Goal: Task Accomplishment & Management: Use online tool/utility

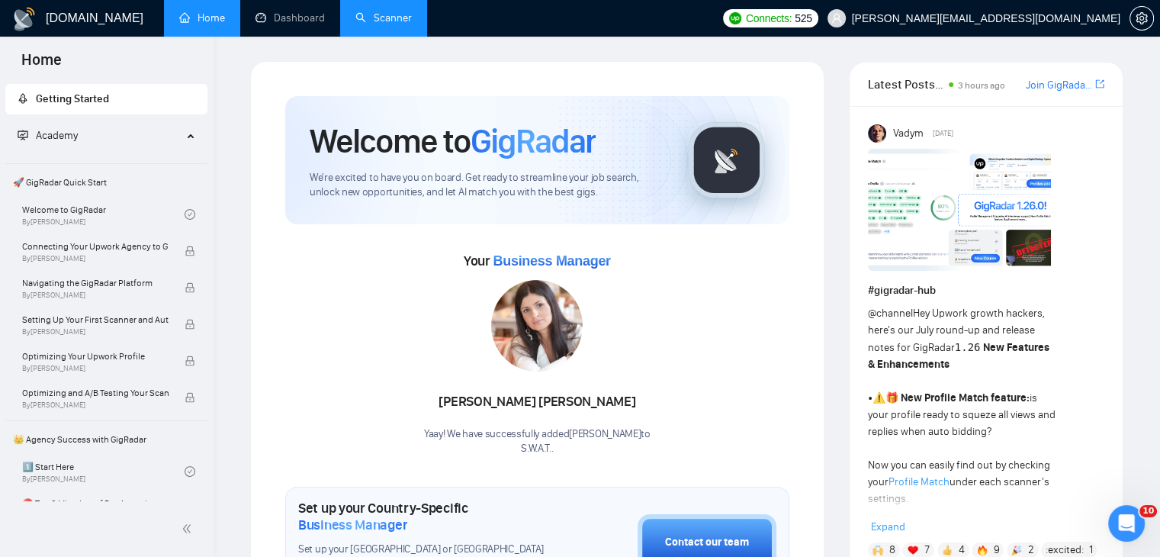
click at [382, 11] on link "Scanner" at bounding box center [383, 17] width 56 height 13
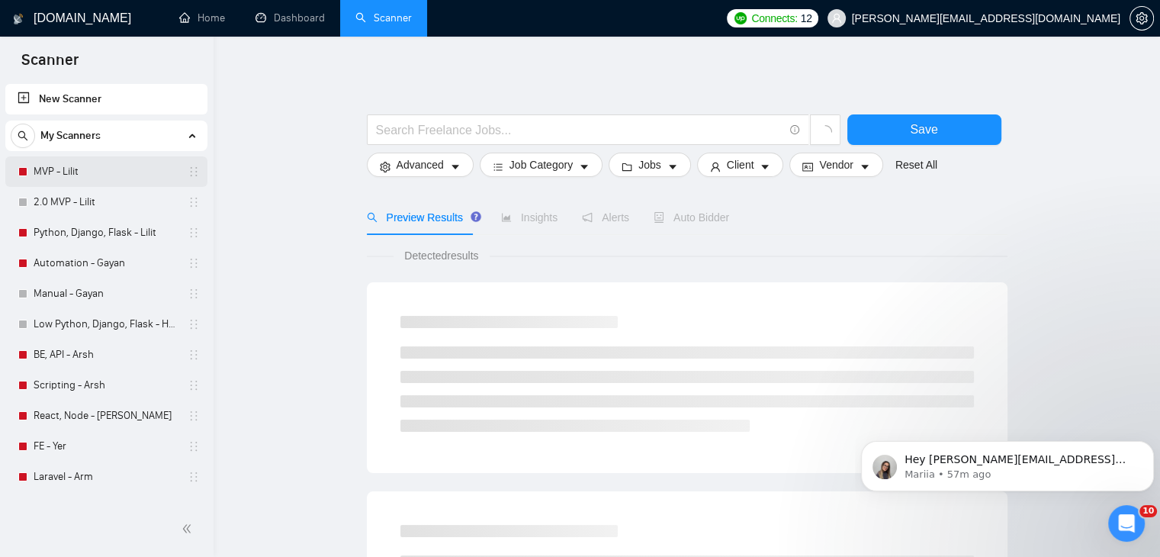
click at [123, 171] on link "MVP - Lilit" at bounding box center [106, 171] width 145 height 31
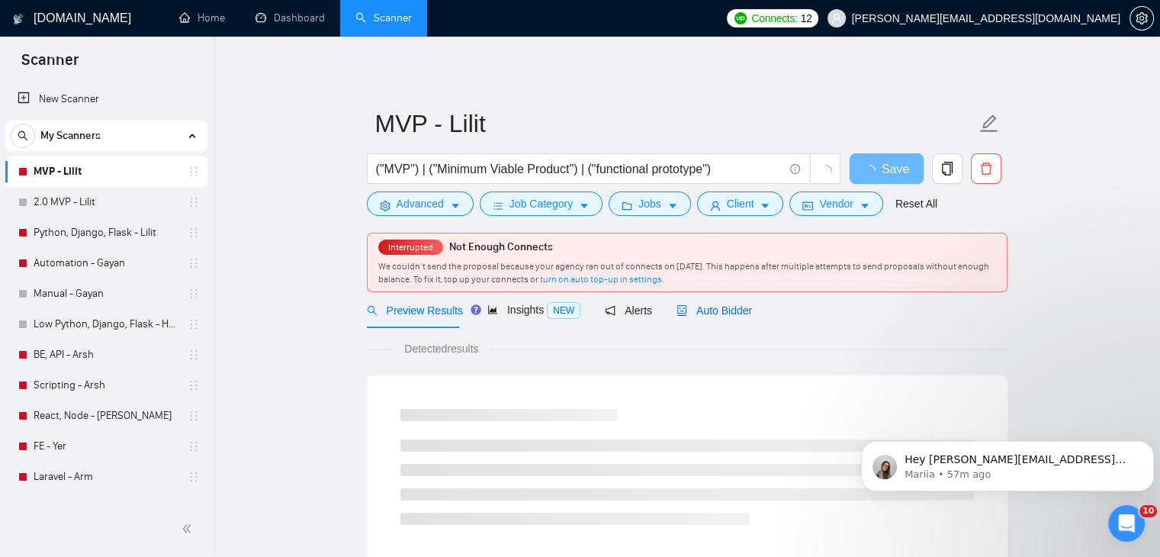
click at [723, 312] on span "Auto Bidder" at bounding box center [713, 310] width 75 height 12
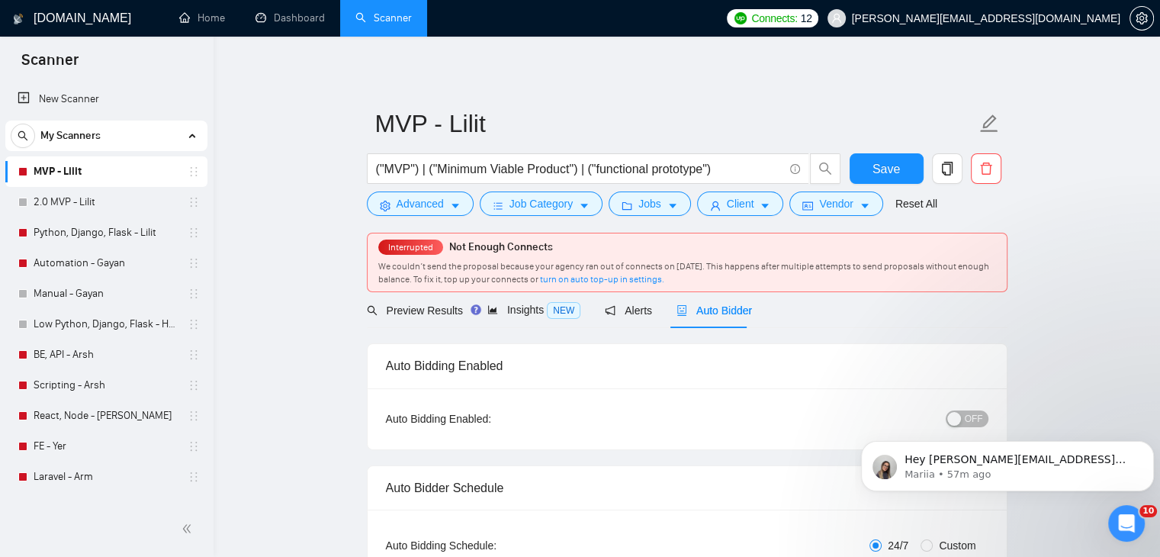
click at [958, 419] on body "Hey [PERSON_NAME][EMAIL_ADDRESS][DOMAIN_NAME], Looks like your Upwork agency S.…" at bounding box center [1007, 462] width 293 height 95
click at [1144, 446] on button "Dismiss notification" at bounding box center [1149, 445] width 20 height 20
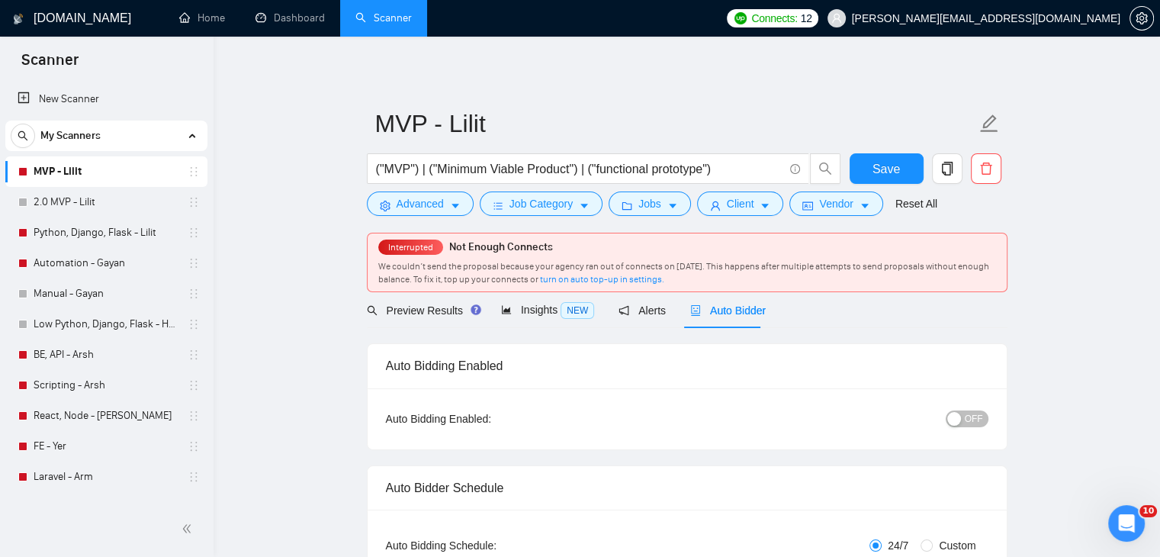
click at [969, 419] on span "OFF" at bounding box center [974, 418] width 18 height 17
click at [883, 169] on span "Save" at bounding box center [885, 168] width 27 height 19
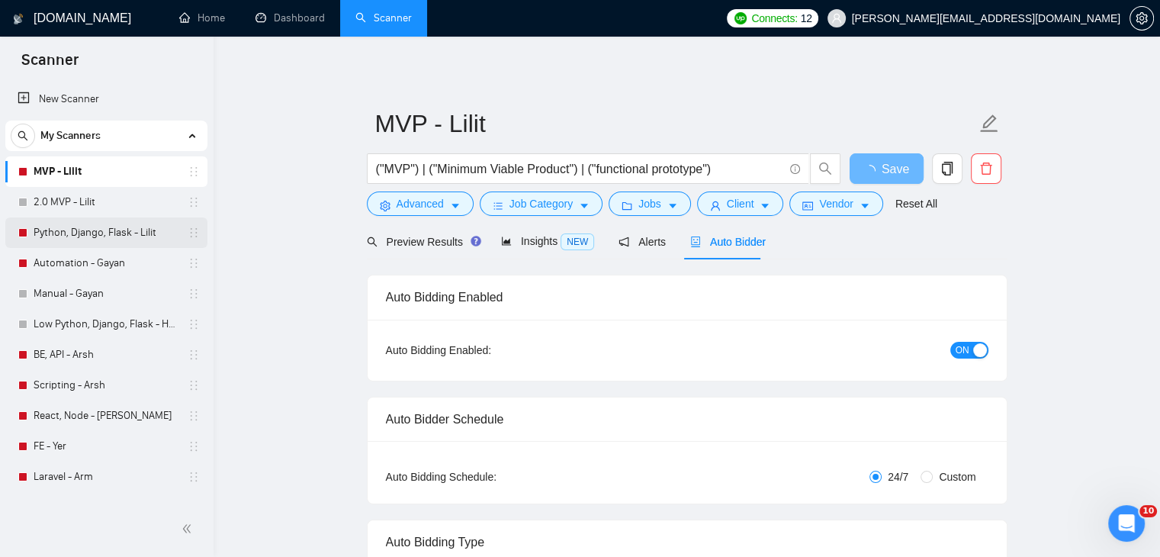
click at [132, 233] on link "Python, Django, Flask - Lilit" at bounding box center [106, 232] width 145 height 31
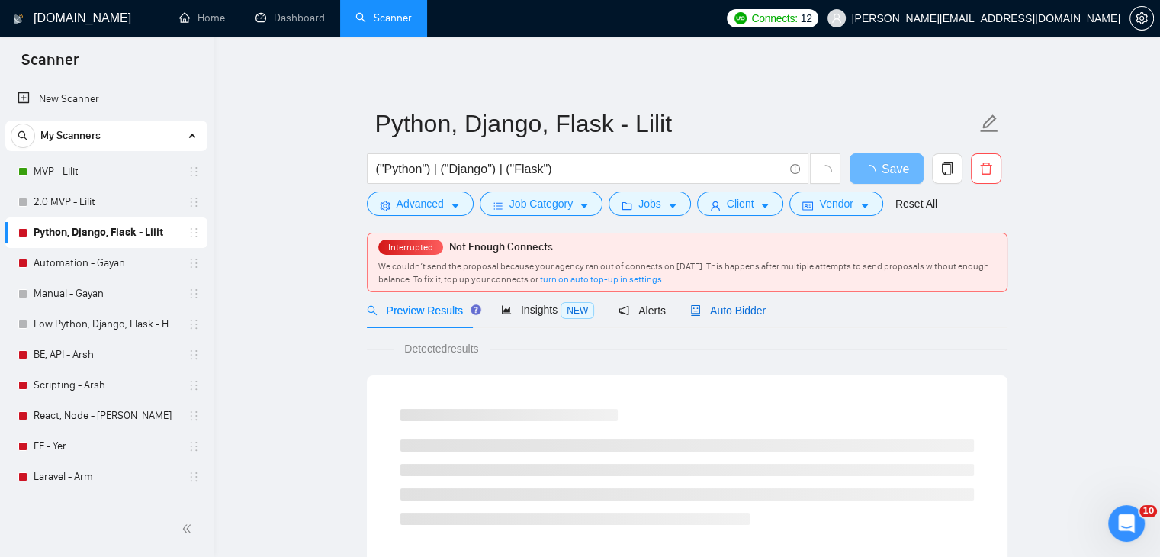
click at [729, 315] on span "Auto Bidder" at bounding box center [727, 310] width 75 height 12
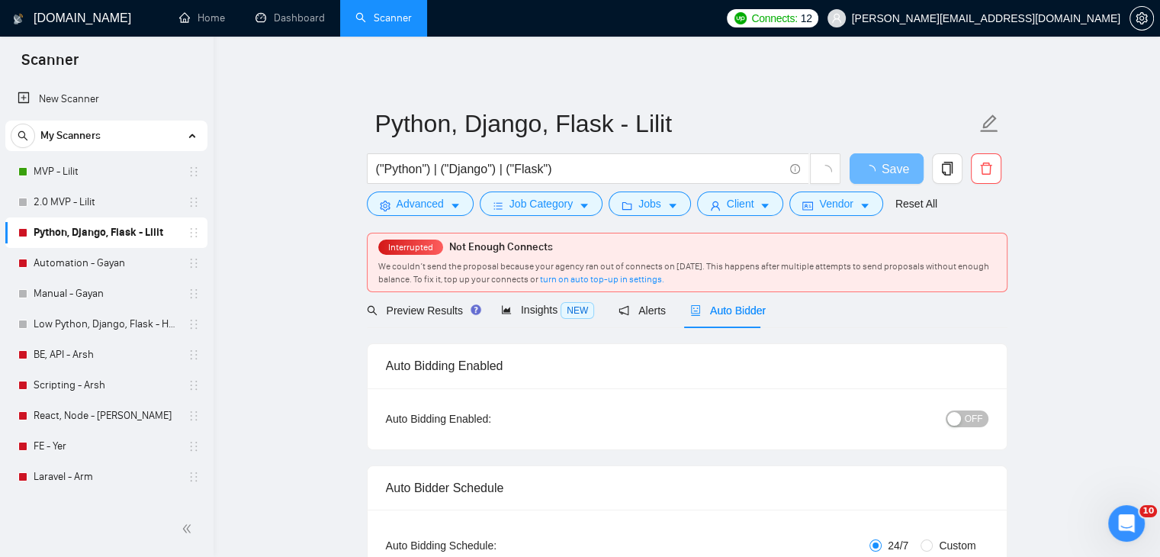
checkbox input "true"
click at [973, 419] on span "OFF" at bounding box center [974, 418] width 18 height 17
click at [881, 166] on span "Save" at bounding box center [885, 168] width 27 height 19
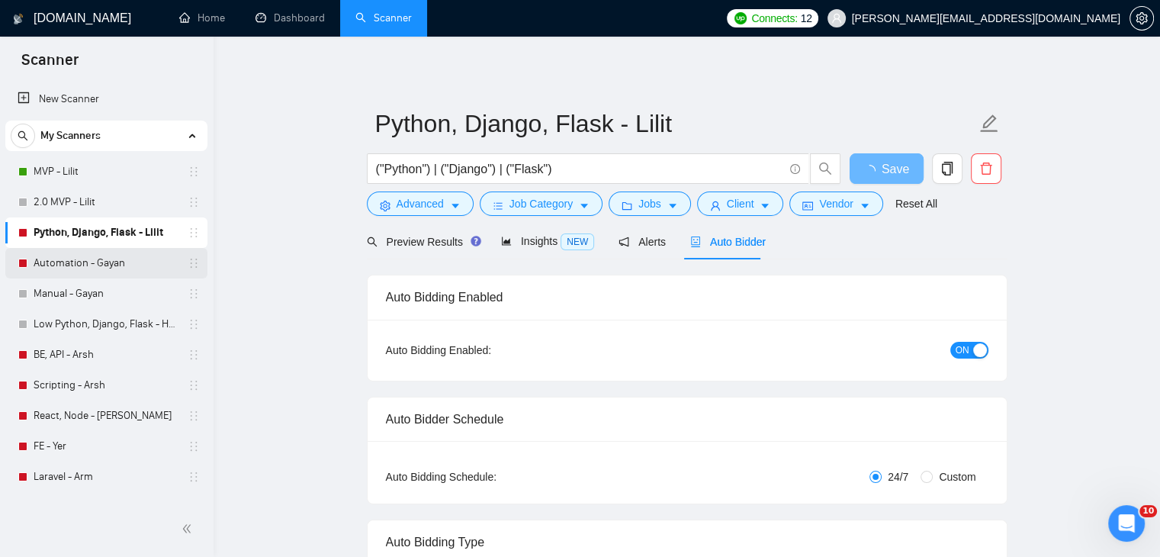
click at [142, 266] on link "Automation - Gayan" at bounding box center [106, 263] width 145 height 31
click at [120, 262] on link "Automation - Gayan" at bounding box center [106, 263] width 145 height 31
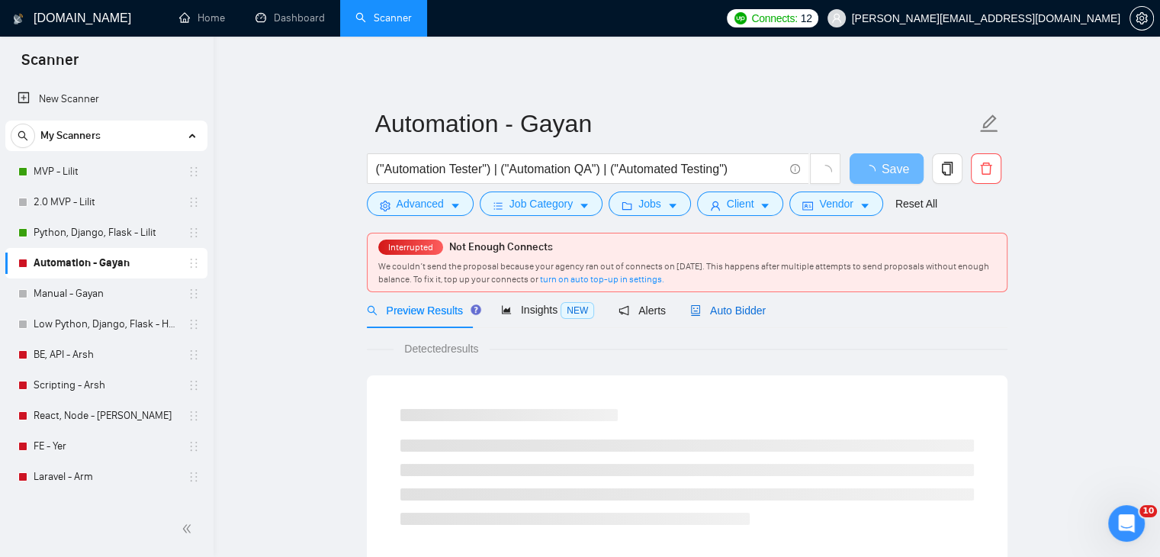
click at [741, 306] on span "Auto Bidder" at bounding box center [727, 310] width 75 height 12
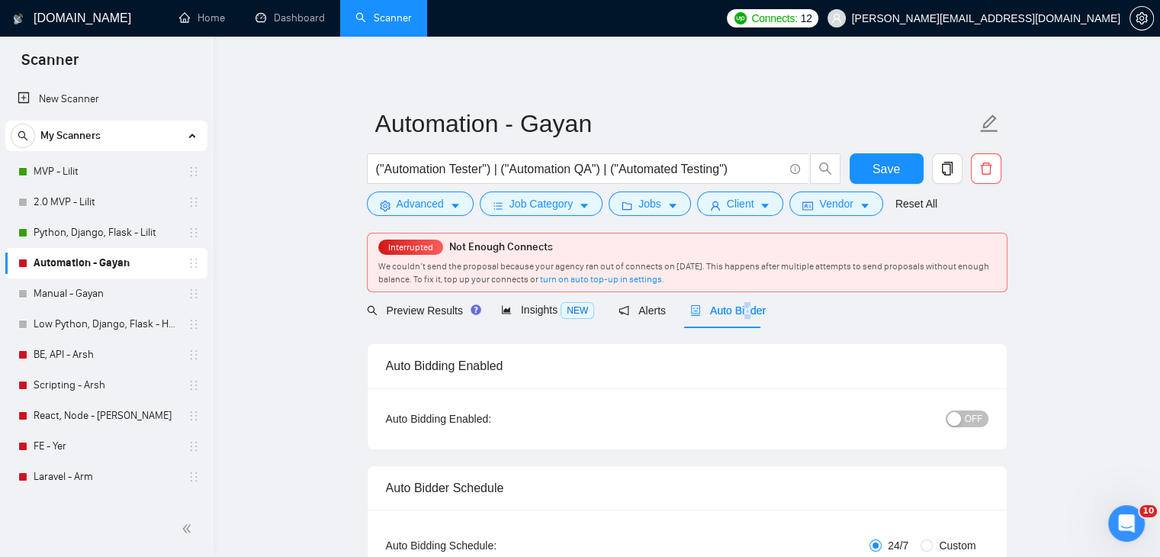
click at [965, 417] on button "OFF" at bounding box center [967, 418] width 43 height 17
click at [888, 166] on span "Save" at bounding box center [885, 168] width 27 height 19
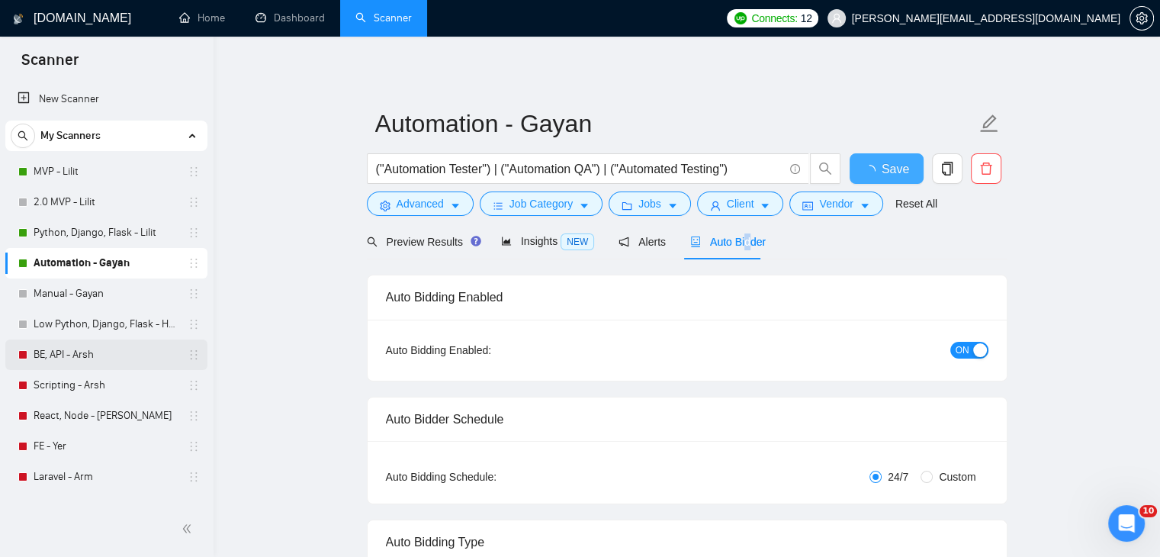
checkbox input "true"
click at [124, 352] on link "BE, API - Arsh" at bounding box center [106, 354] width 145 height 31
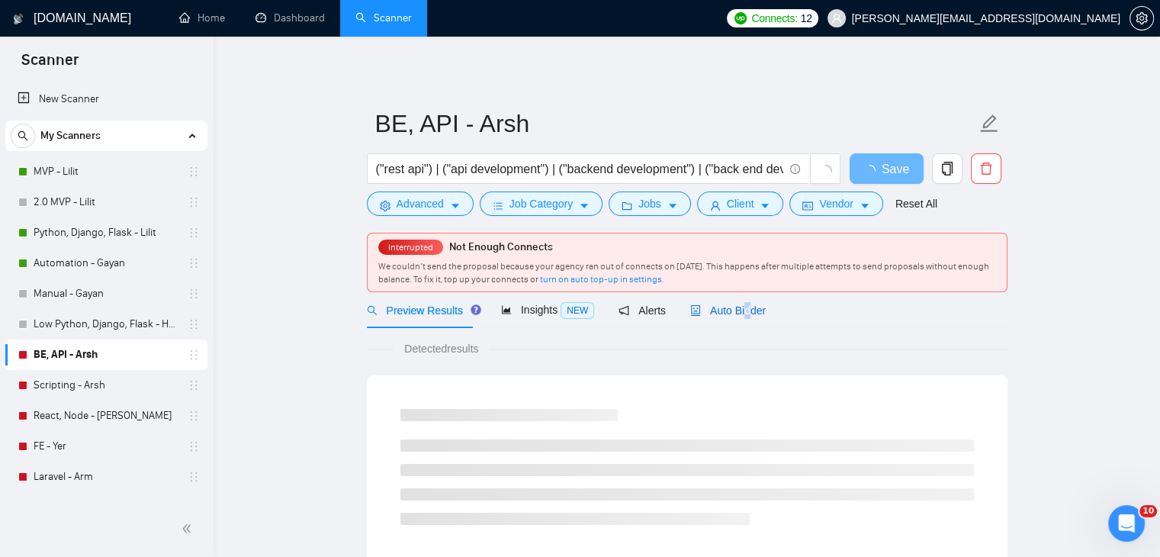
click at [741, 304] on span "Auto Bidder" at bounding box center [727, 310] width 75 height 12
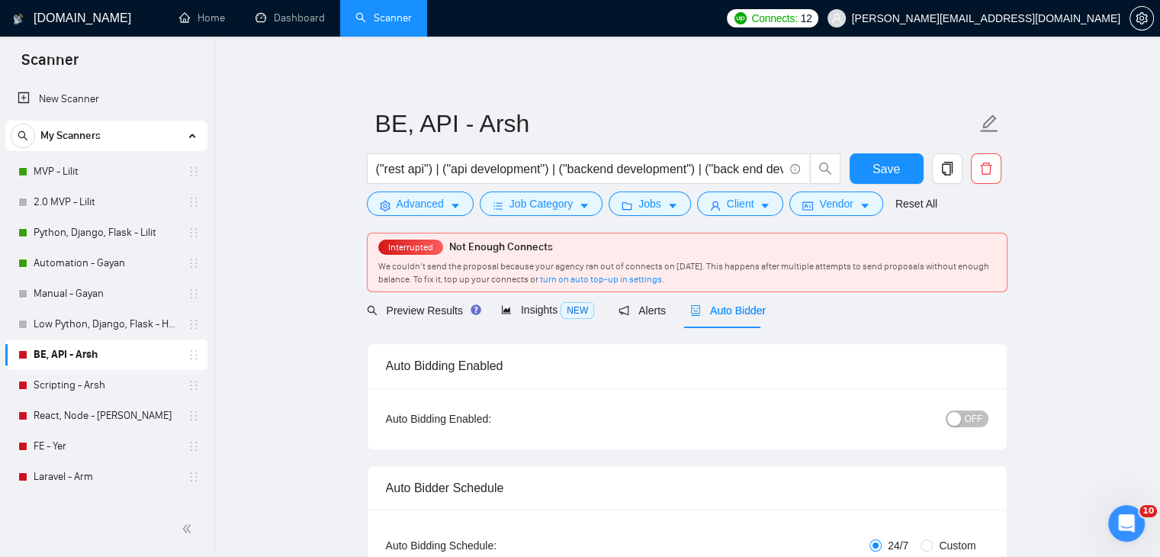
click at [958, 415] on div "button" at bounding box center [954, 419] width 14 height 14
click at [887, 165] on span "Save" at bounding box center [885, 168] width 27 height 19
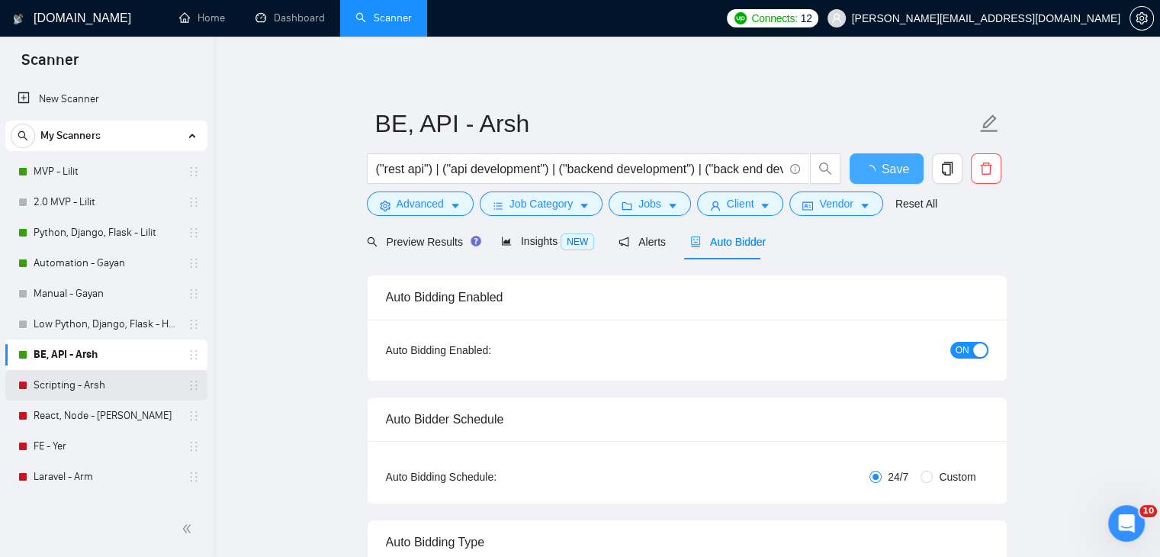
checkbox input "true"
click at [137, 388] on link "Scripting - Arsh" at bounding box center [106, 385] width 145 height 31
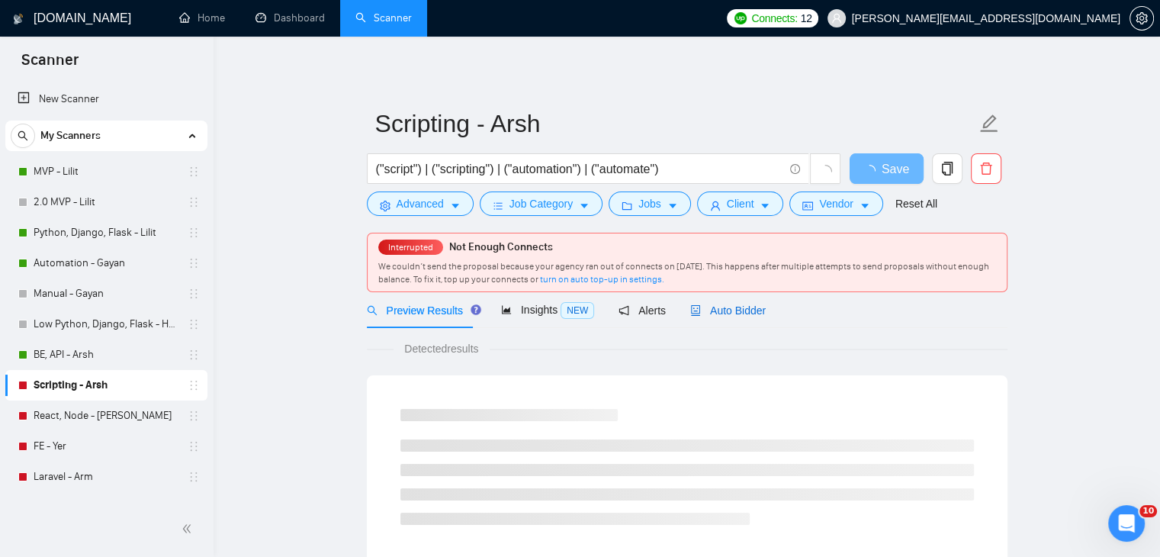
click at [723, 306] on span "Auto Bidder" at bounding box center [727, 310] width 75 height 12
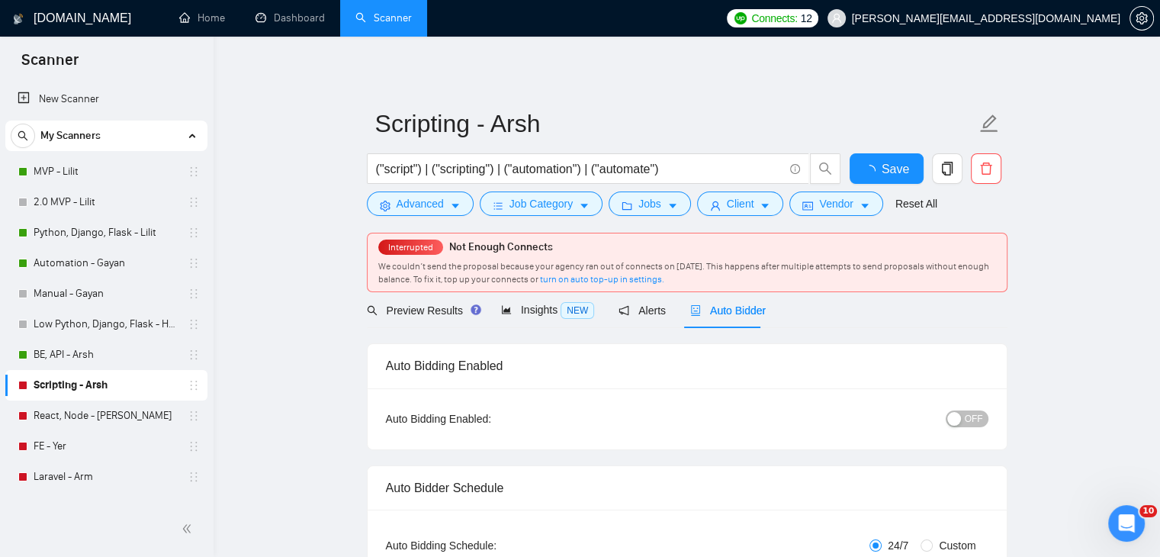
click at [961, 418] on div "button" at bounding box center [954, 419] width 14 height 14
click at [878, 170] on span "Save" at bounding box center [885, 168] width 27 height 19
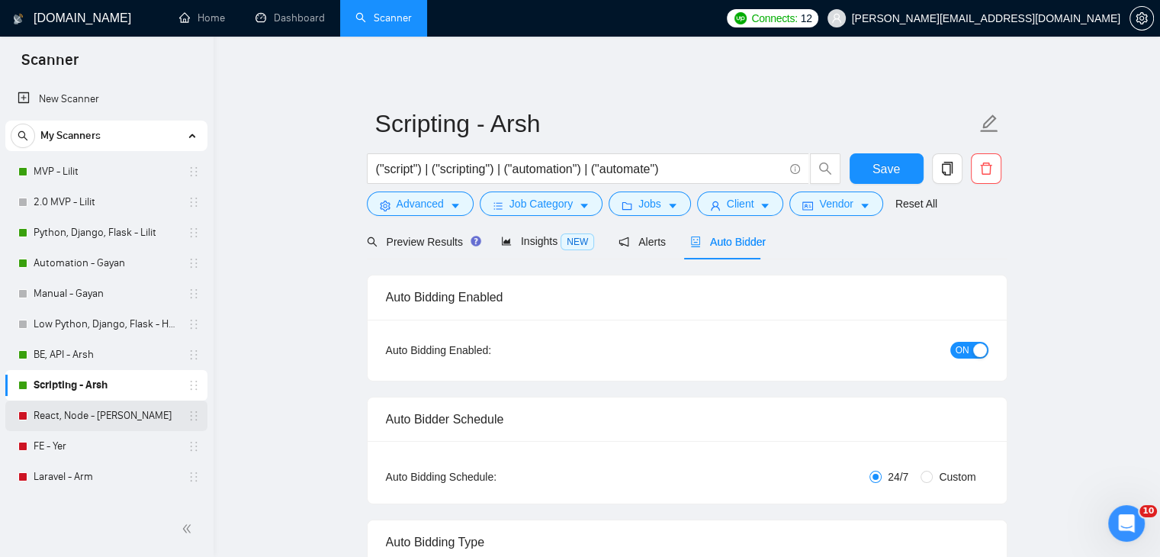
click at [116, 415] on link "React, Node - [PERSON_NAME]" at bounding box center [106, 415] width 145 height 31
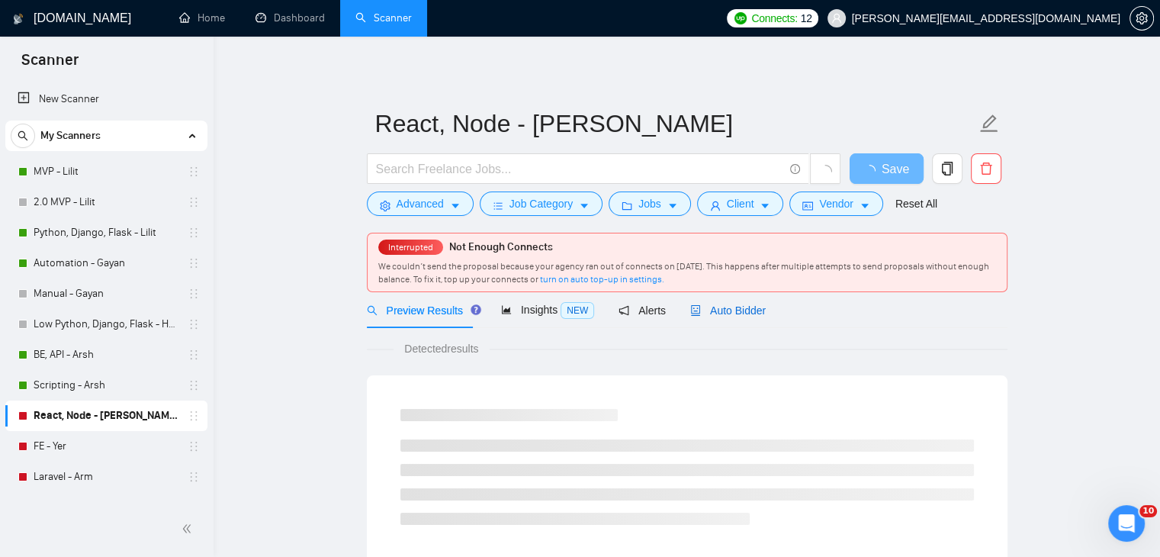
click at [728, 315] on span "Auto Bidder" at bounding box center [727, 310] width 75 height 12
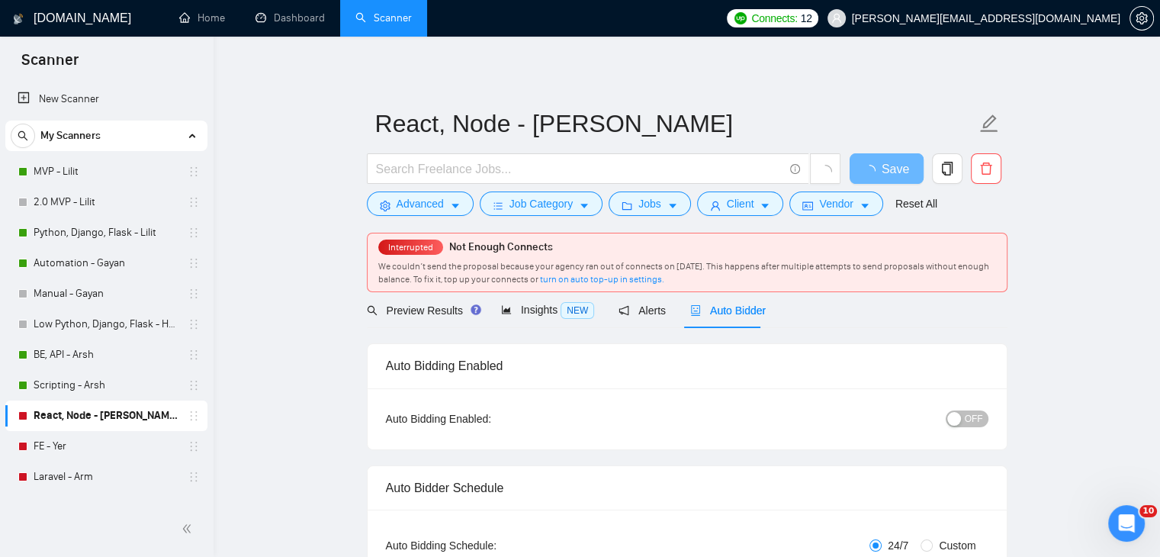
checkbox input "true"
click at [963, 420] on button "OFF" at bounding box center [967, 418] width 43 height 17
click at [887, 165] on span "Save" at bounding box center [885, 168] width 27 height 19
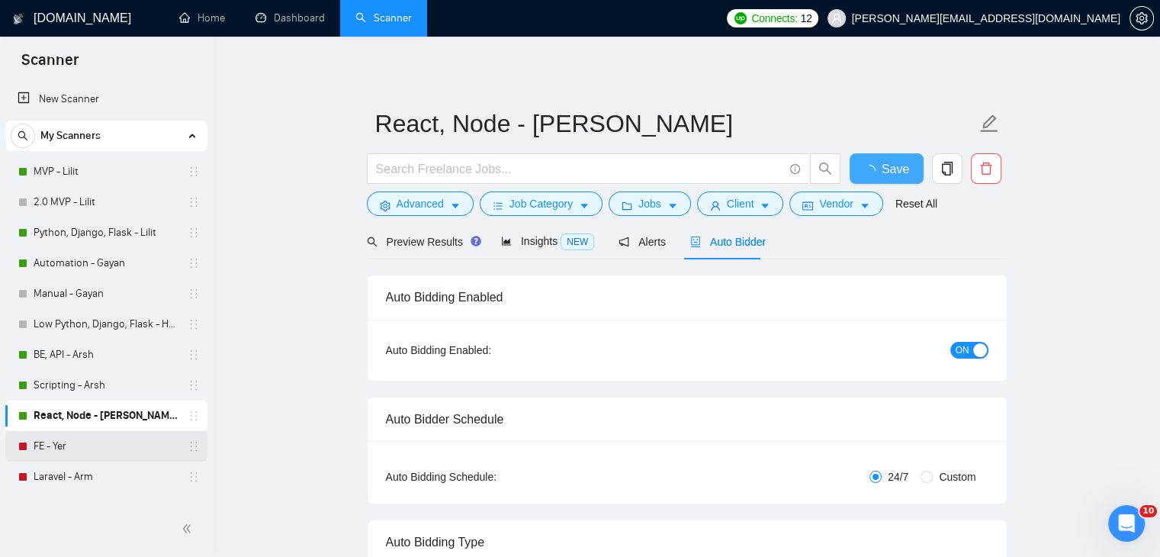
checkbox input "true"
click at [114, 446] on link "FE - Yer" at bounding box center [106, 446] width 145 height 31
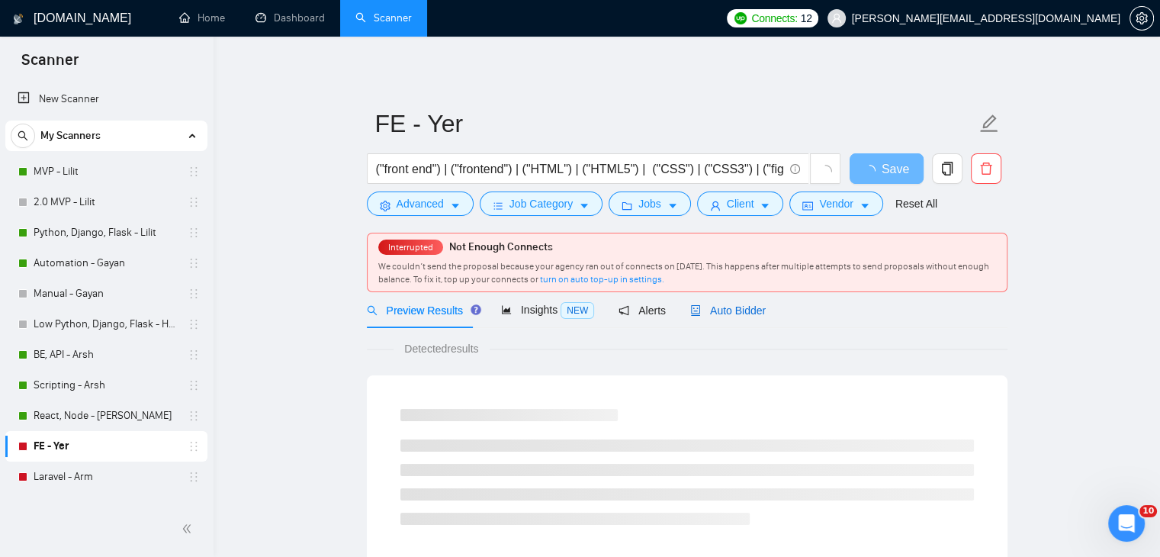
click at [727, 310] on span "Auto Bidder" at bounding box center [727, 310] width 75 height 12
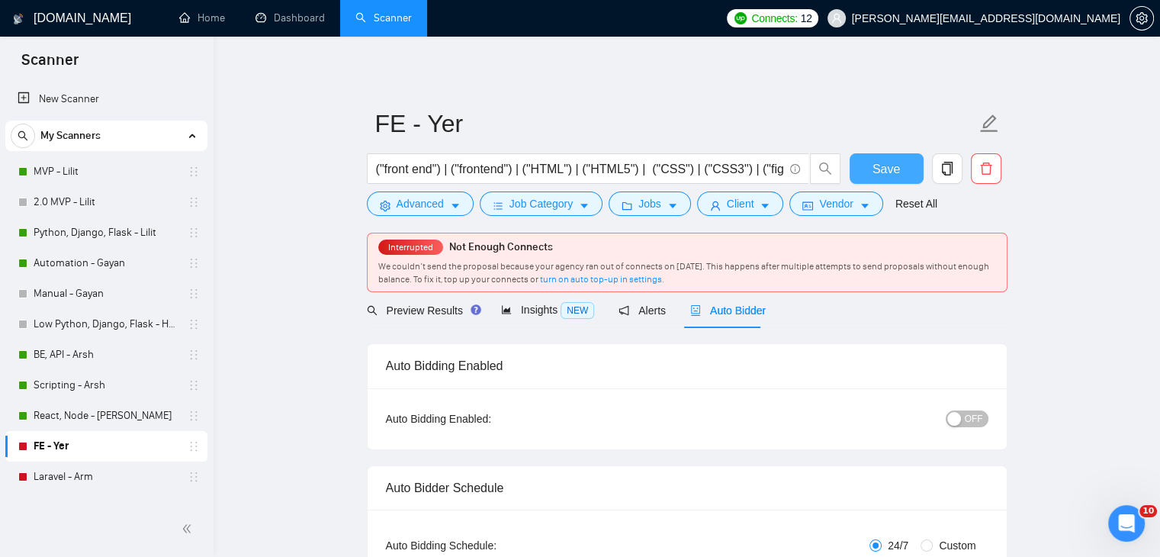
click at [875, 169] on span "Save" at bounding box center [885, 168] width 27 height 19
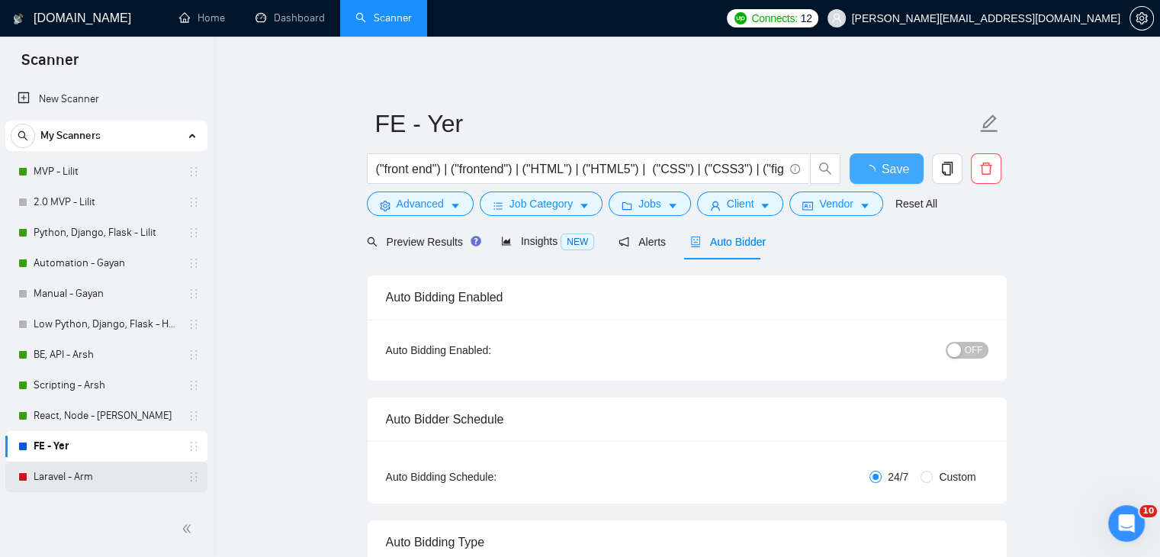
checkbox input "true"
click at [961, 352] on div "button" at bounding box center [954, 350] width 14 height 14
click at [897, 165] on span "Save" at bounding box center [885, 168] width 27 height 19
checkbox input "true"
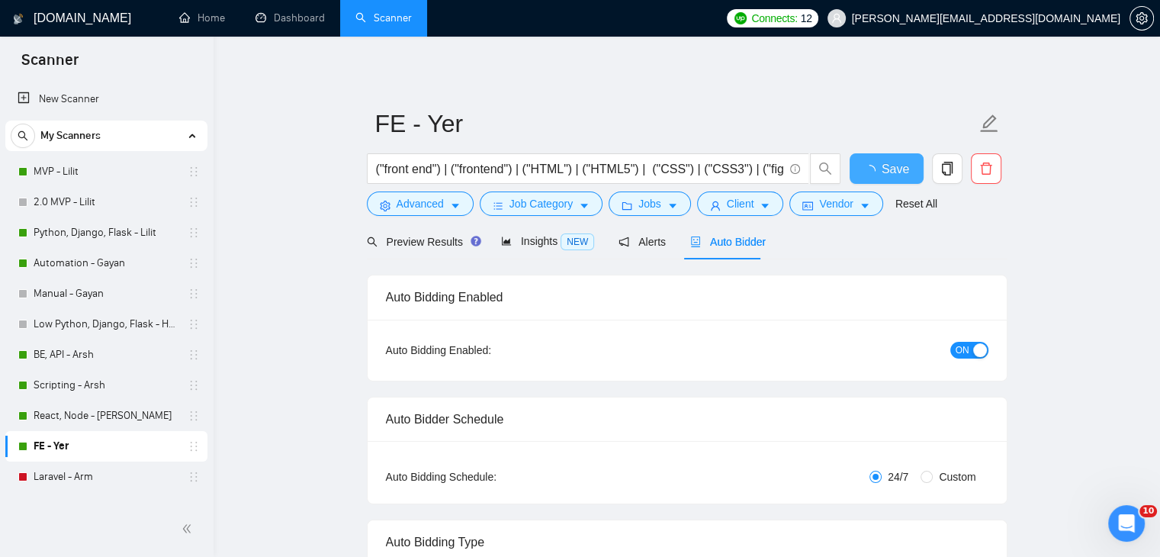
checkbox input "true"
click at [79, 477] on link "Laravel - Arm" at bounding box center [106, 476] width 145 height 31
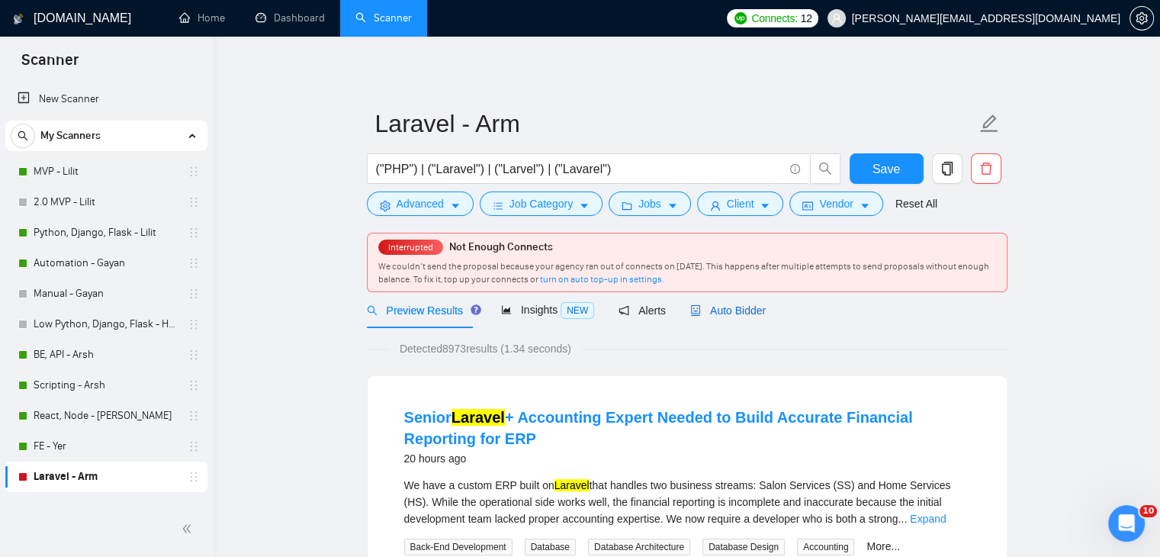
click at [723, 308] on span "Auto Bidder" at bounding box center [727, 310] width 75 height 12
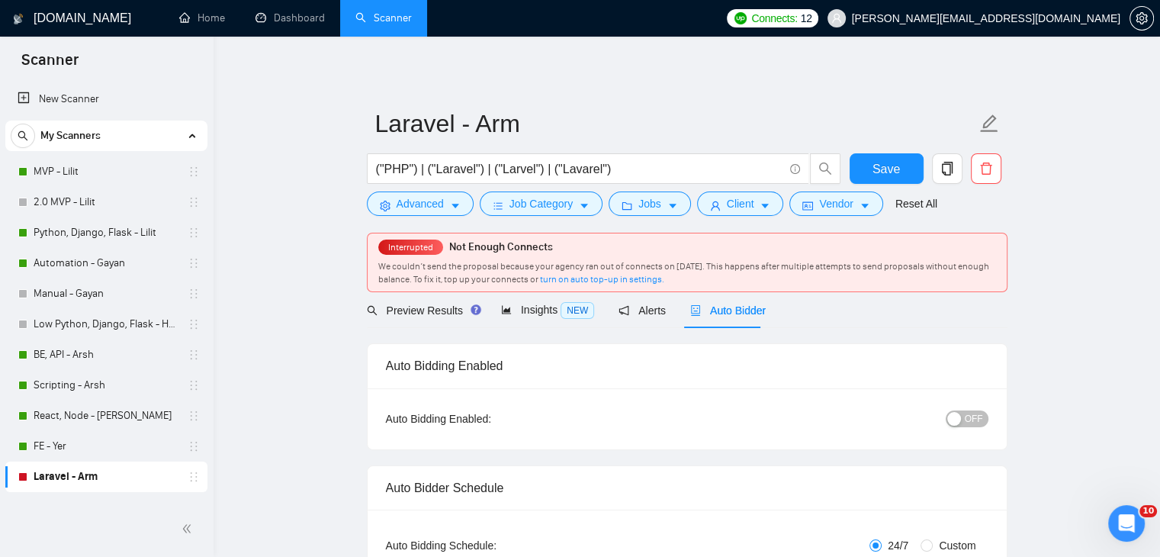
click at [969, 415] on span "OFF" at bounding box center [974, 418] width 18 height 17
click at [882, 165] on span "Save" at bounding box center [885, 168] width 27 height 19
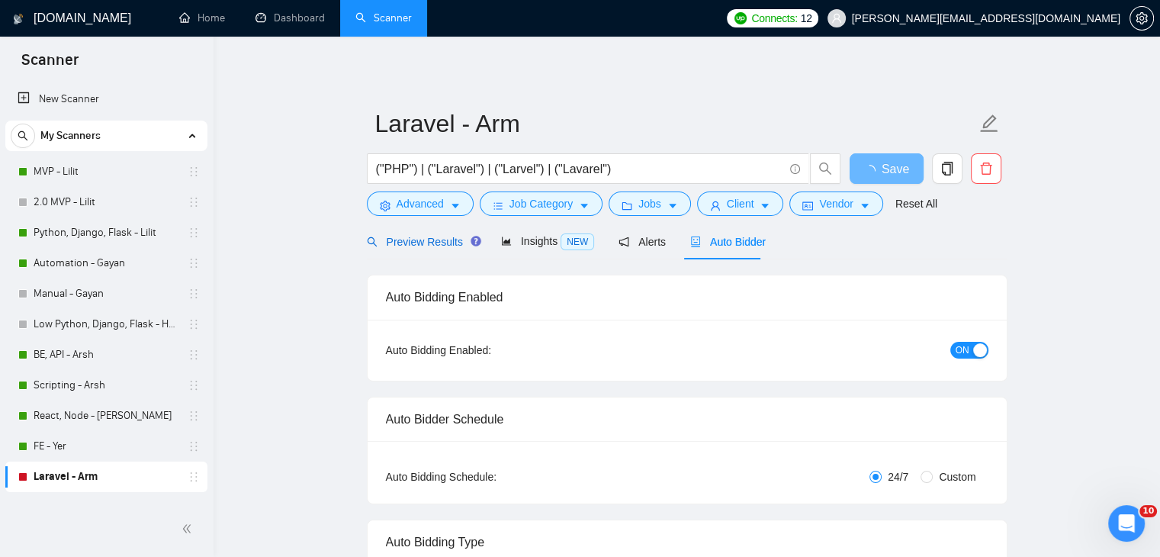
click at [417, 239] on span "Preview Results" at bounding box center [422, 242] width 110 height 12
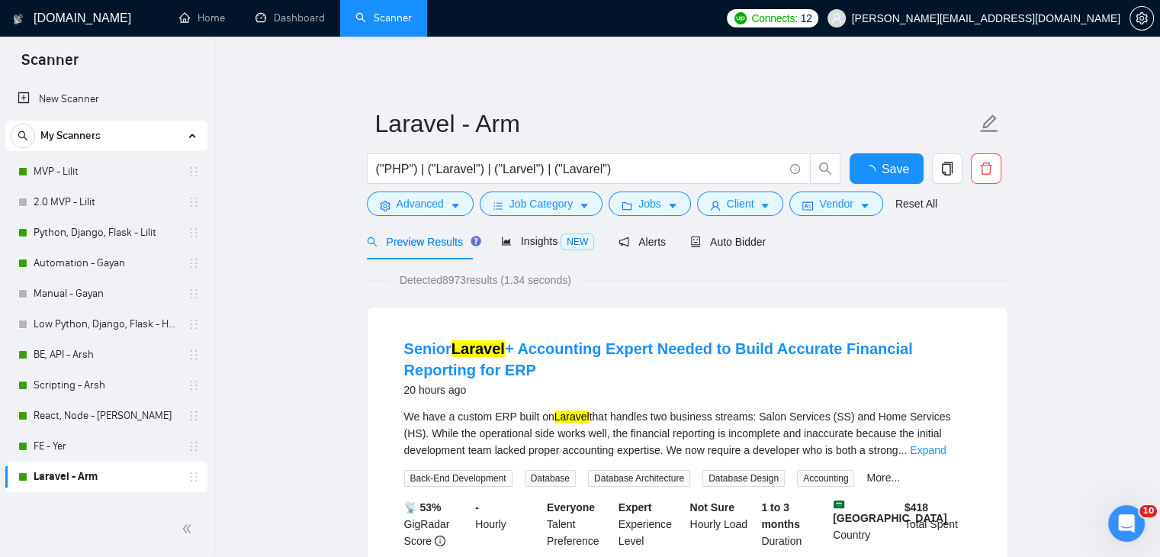
scroll to position [229, 0]
